Goal: Task Accomplishment & Management: Manage account settings

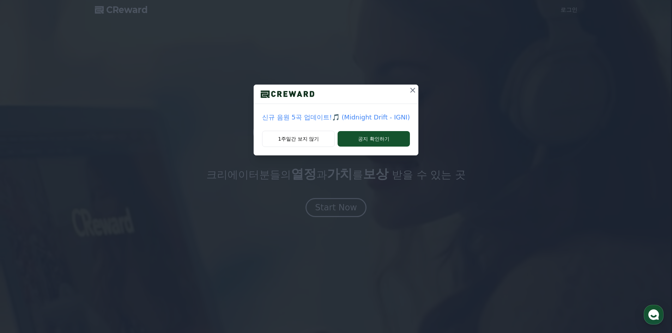
click at [408, 95] on button at bounding box center [412, 90] width 11 height 11
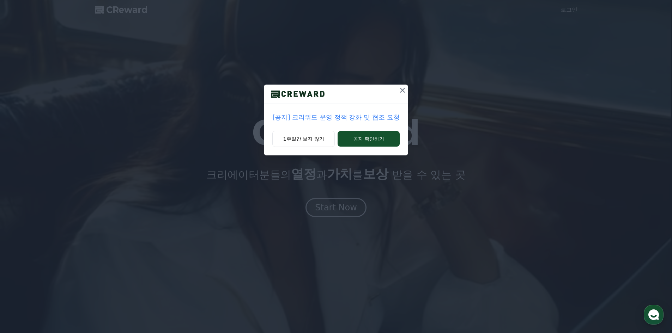
click at [403, 90] on icon at bounding box center [402, 90] width 5 height 5
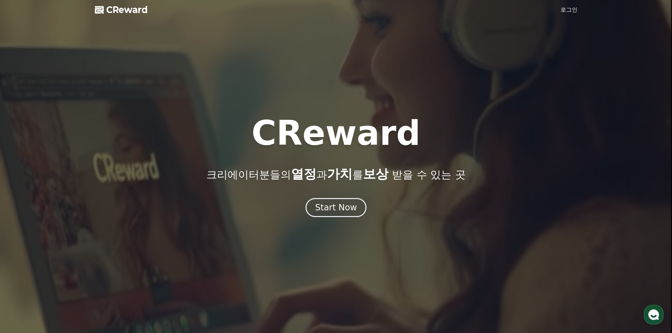
click at [566, 14] on div at bounding box center [336, 166] width 672 height 333
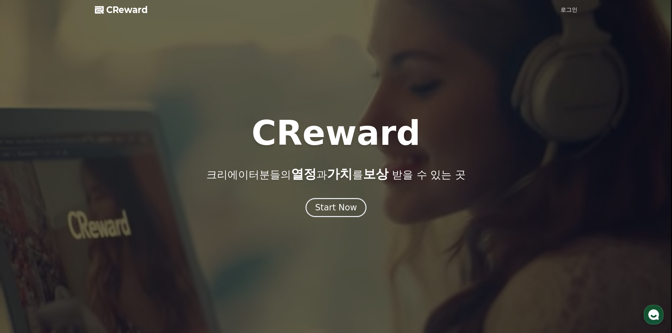
click at [569, 9] on link "로그인" at bounding box center [568, 10] width 17 height 8
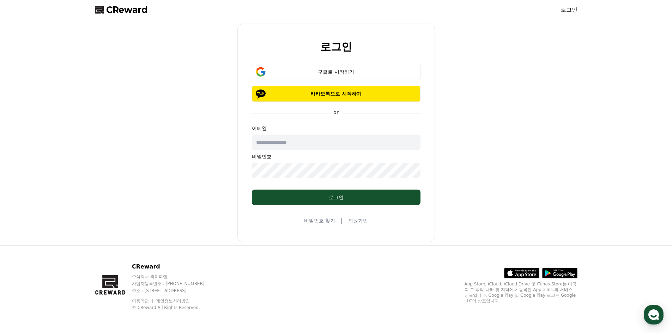
click at [320, 138] on input "text" at bounding box center [336, 143] width 169 height 16
type input "**********"
click at [350, 68] on button "구글로 시작하기" at bounding box center [336, 72] width 169 height 16
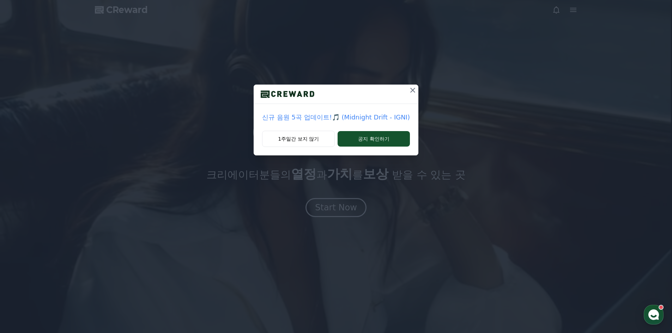
click at [573, 8] on div "신규 음원 5곡 업데이트!🎵 (Midnight Drift - IGNI) 1주일간 보지 않기 공지 확인하기" at bounding box center [336, 83] width 672 height 167
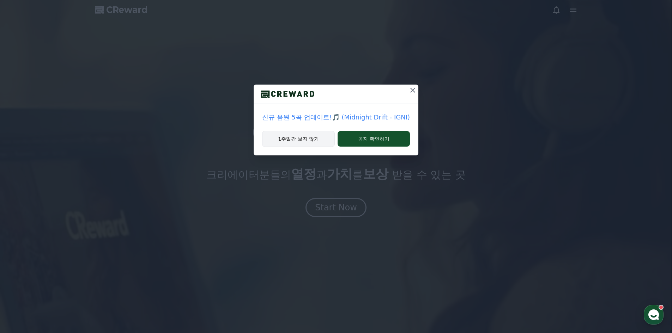
click at [318, 139] on button "1주일간 보지 않기" at bounding box center [298, 139] width 73 height 16
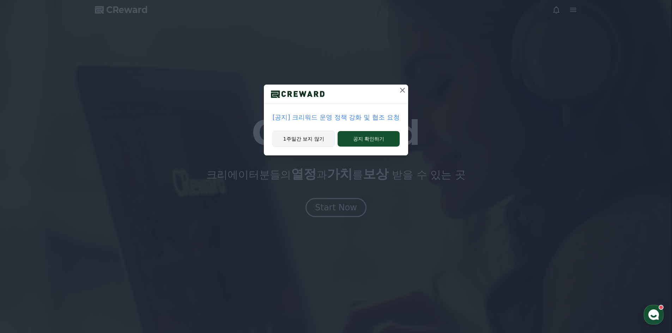
click at [312, 139] on button "1주일간 보지 않기" at bounding box center [303, 139] width 62 height 16
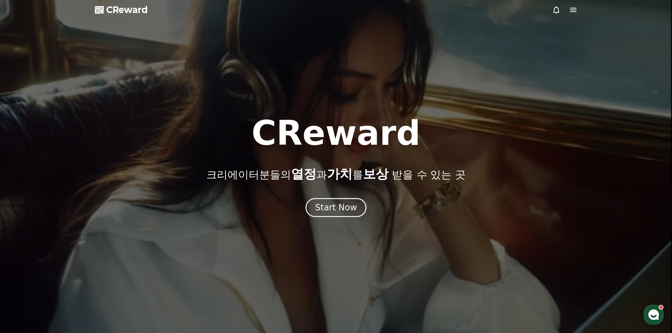
click at [580, 6] on div at bounding box center [336, 166] width 672 height 333
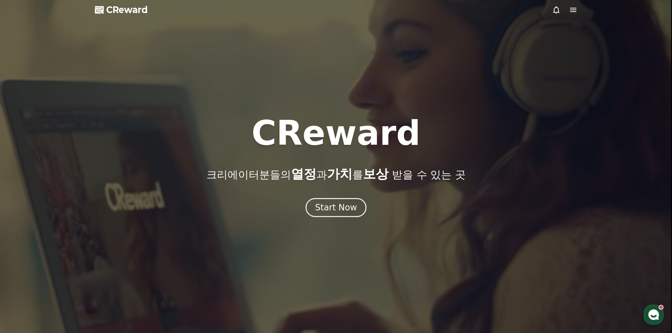
click at [575, 8] on icon at bounding box center [573, 10] width 6 height 4
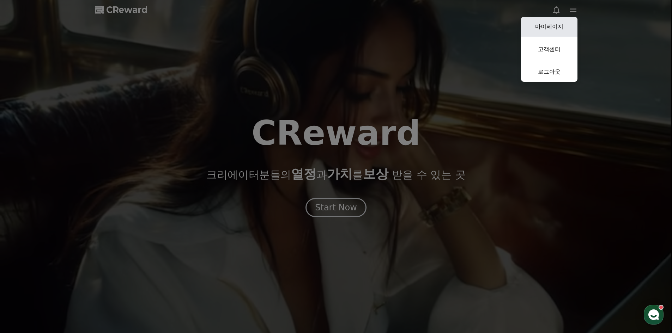
click at [560, 26] on link "마이페이지" at bounding box center [549, 27] width 56 height 20
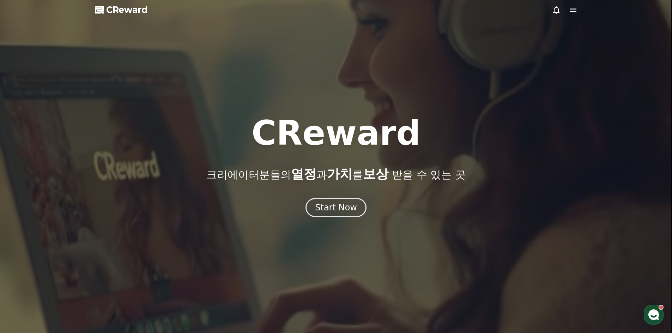
select select "**********"
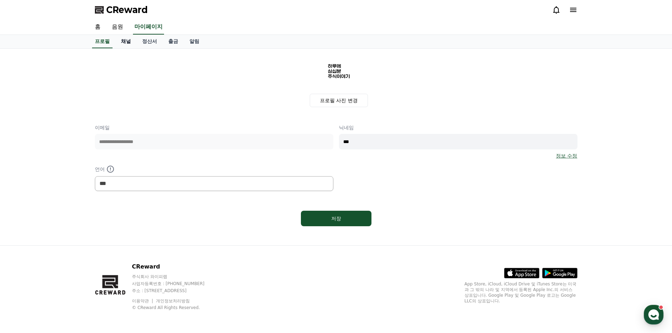
click at [129, 42] on link "채널" at bounding box center [125, 41] width 21 height 13
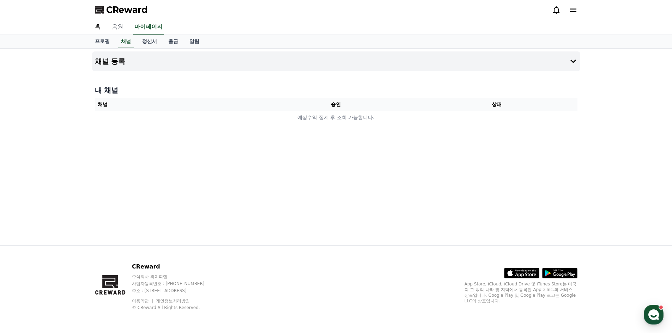
click at [120, 24] on link "음원" at bounding box center [117, 27] width 23 height 15
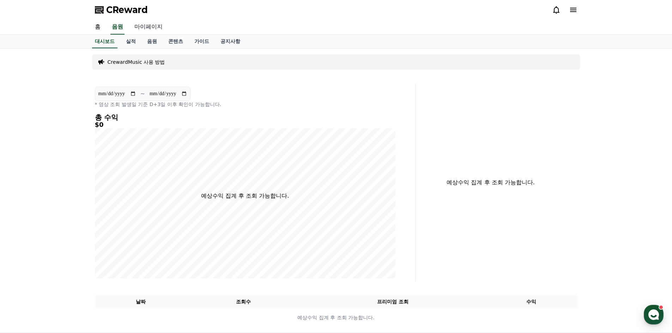
click at [152, 25] on link "마이페이지" at bounding box center [148, 27] width 39 height 15
select select "**********"
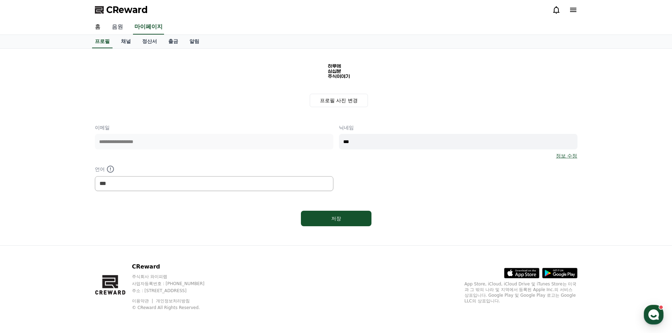
click at [106, 23] on link "음원" at bounding box center [117, 27] width 23 height 15
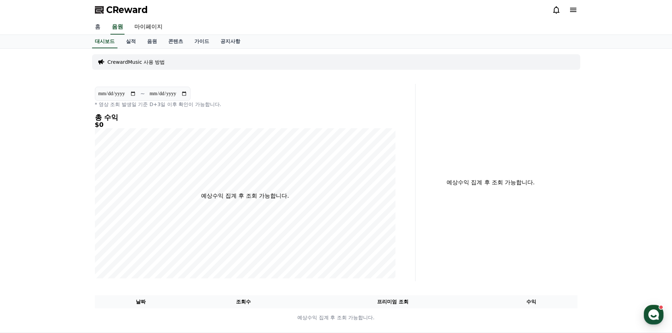
click at [106, 29] on link "홈" at bounding box center [97, 27] width 17 height 15
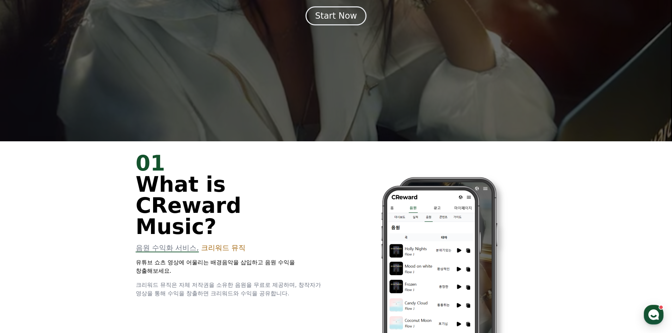
scroll to position [317, 0]
